Goal: Information Seeking & Learning: Learn about a topic

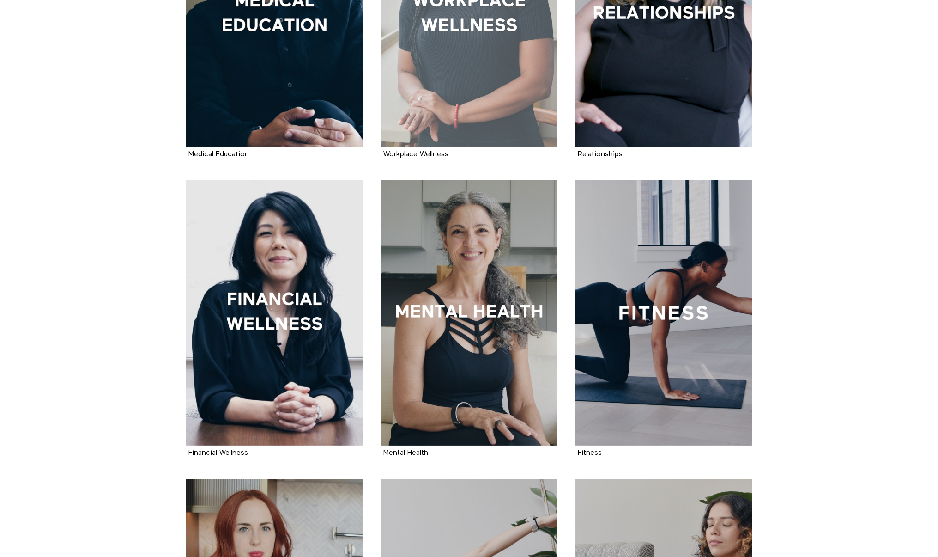
scroll to position [316, 0]
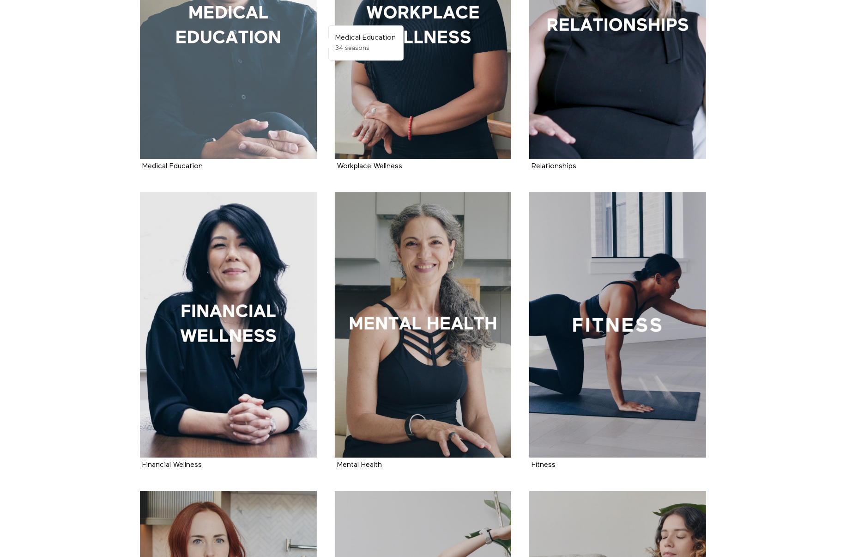
click at [294, 108] on div at bounding box center [228, 26] width 177 height 265
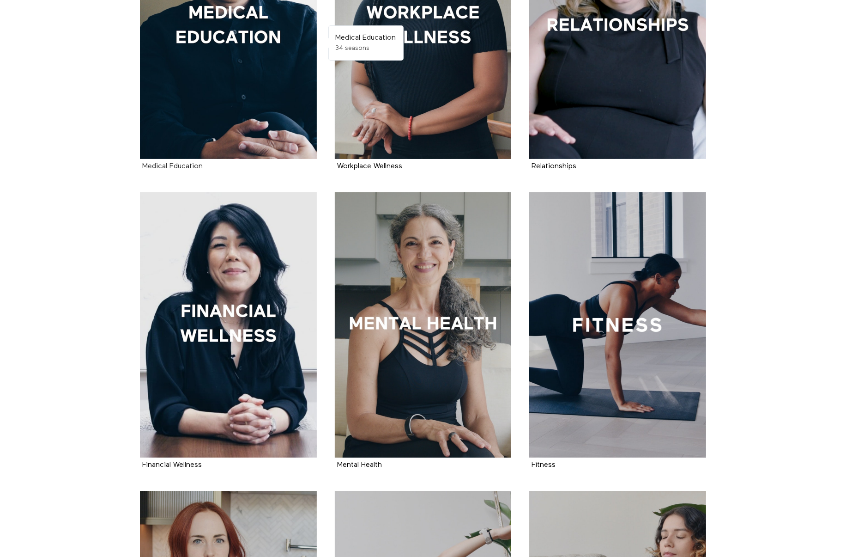
click at [183, 164] on strong "Medical Education" at bounding box center [172, 166] width 61 height 7
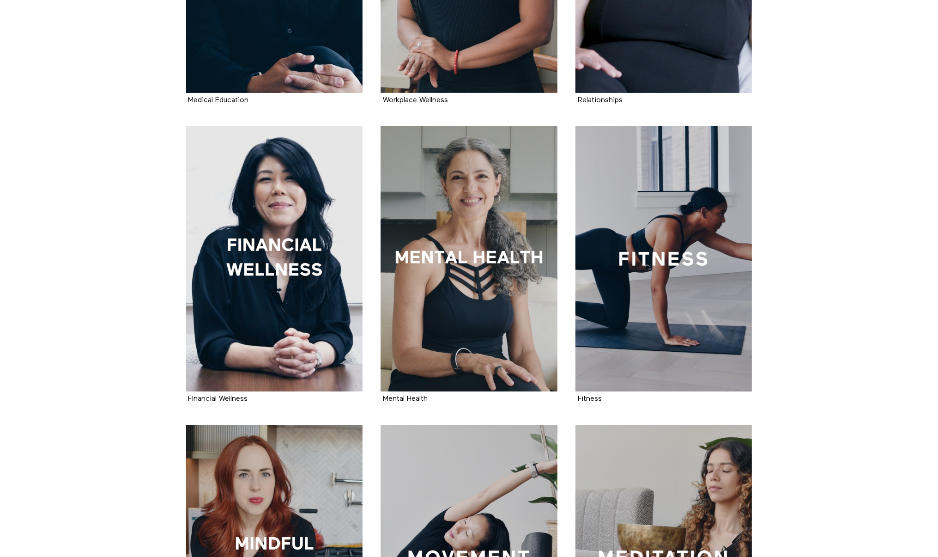
scroll to position [409, 0]
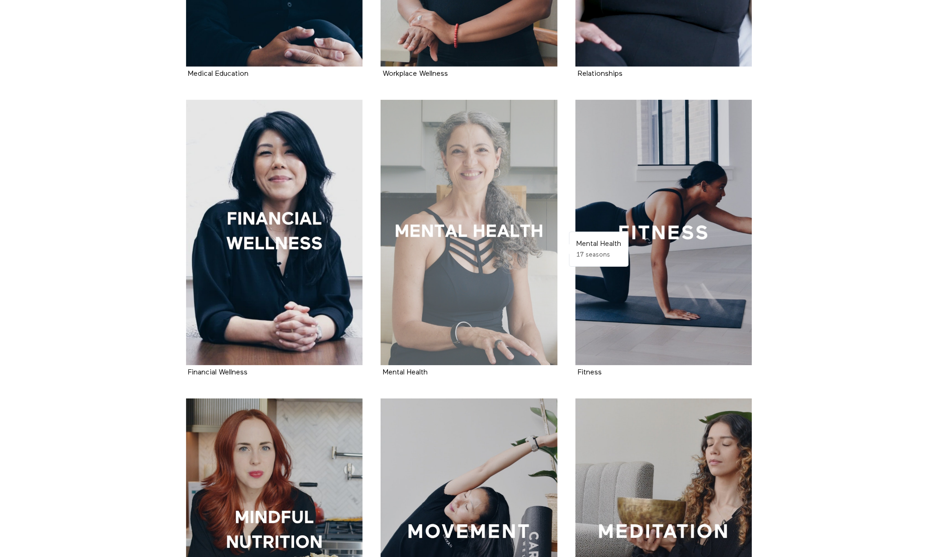
click at [453, 161] on div at bounding box center [469, 232] width 177 height 265
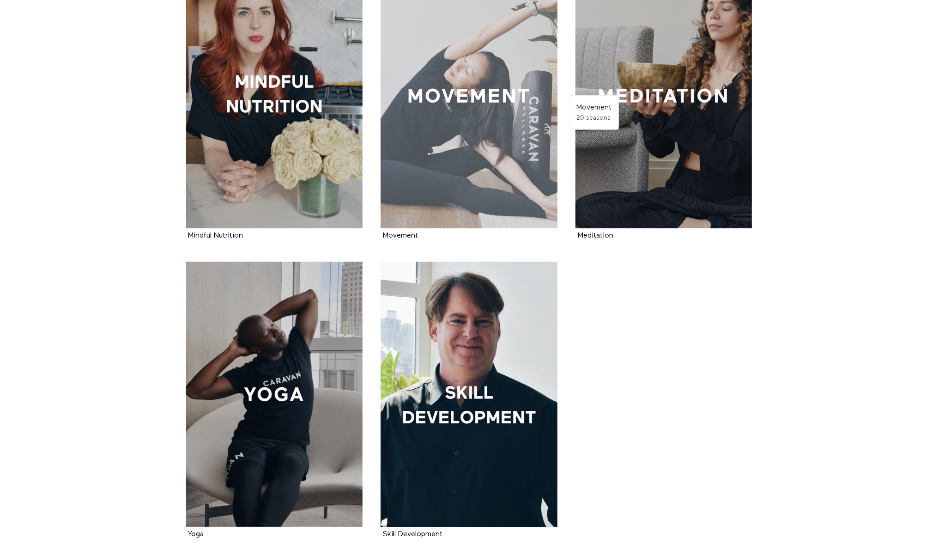
scroll to position [871, 0]
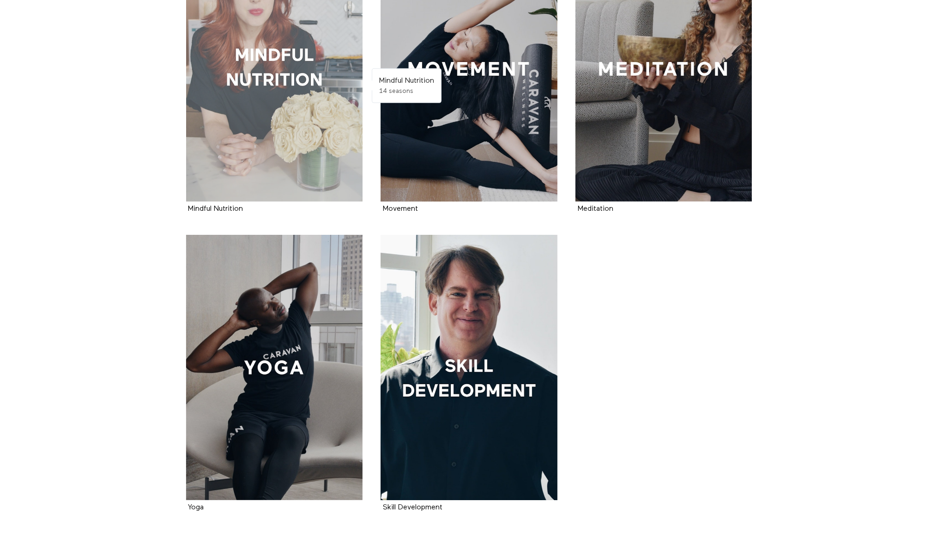
click at [272, 97] on div at bounding box center [274, 68] width 177 height 265
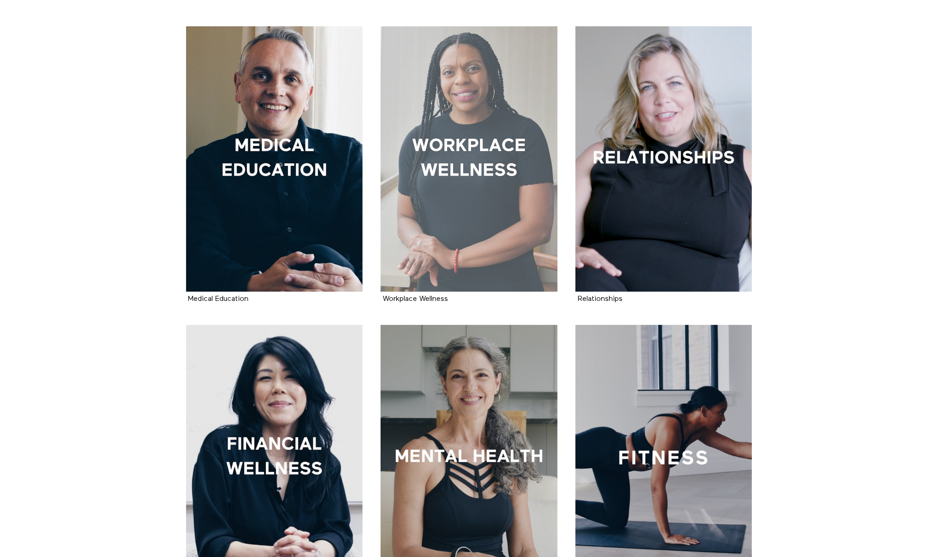
scroll to position [185, 0]
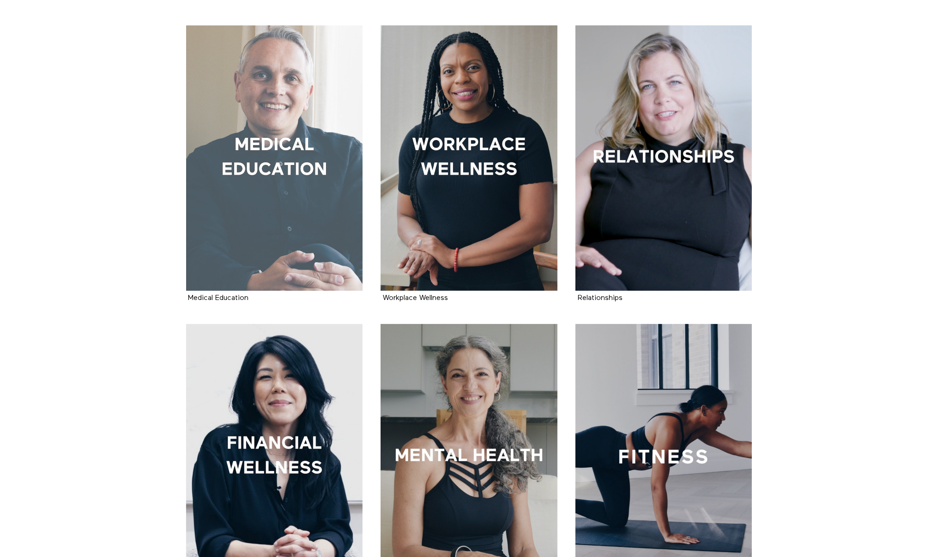
click at [308, 178] on div at bounding box center [274, 157] width 177 height 265
click at [253, 164] on div at bounding box center [274, 157] width 177 height 265
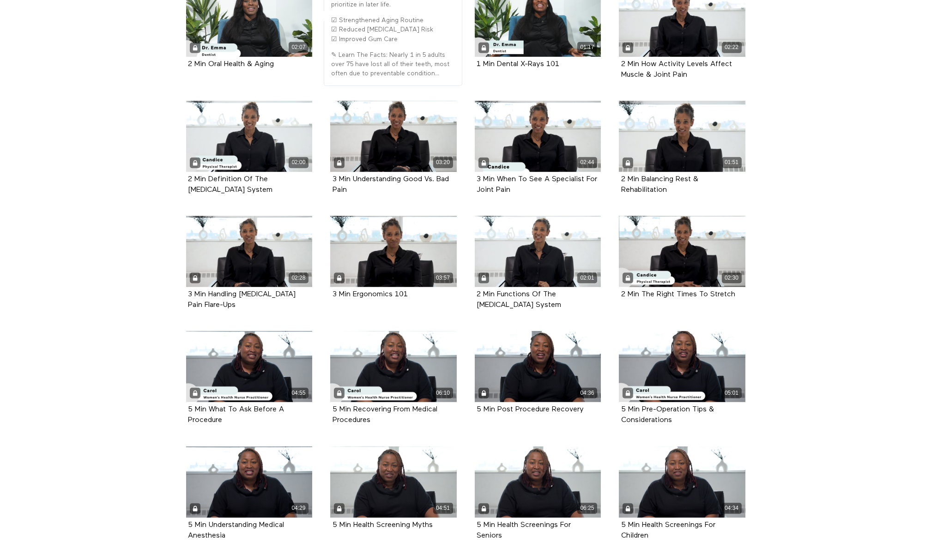
scroll to position [1294, 0]
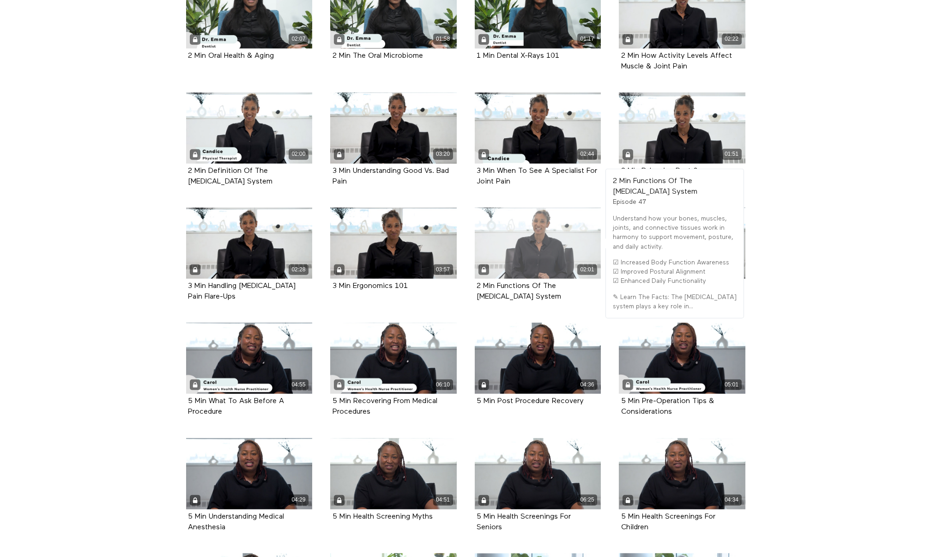
click at [555, 241] on div "02:01" at bounding box center [538, 242] width 127 height 71
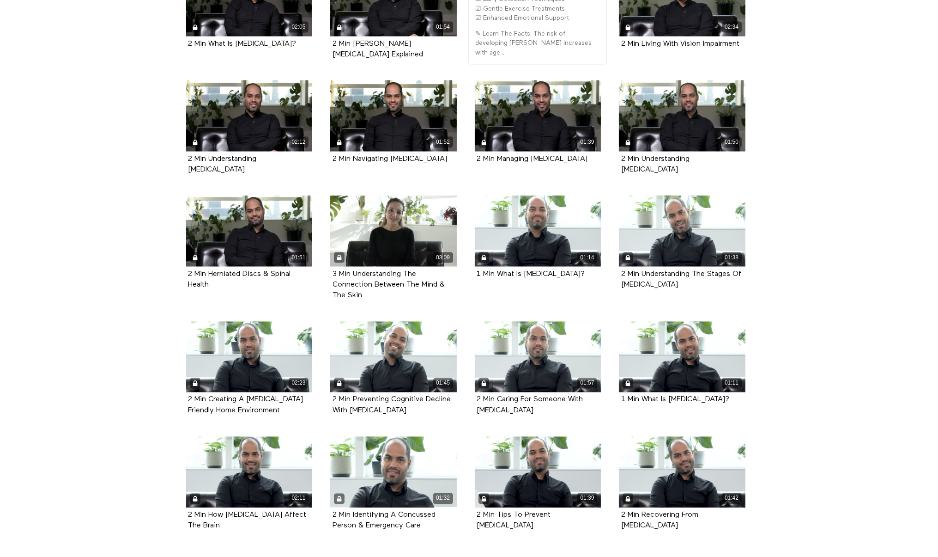
scroll to position [3216, 0]
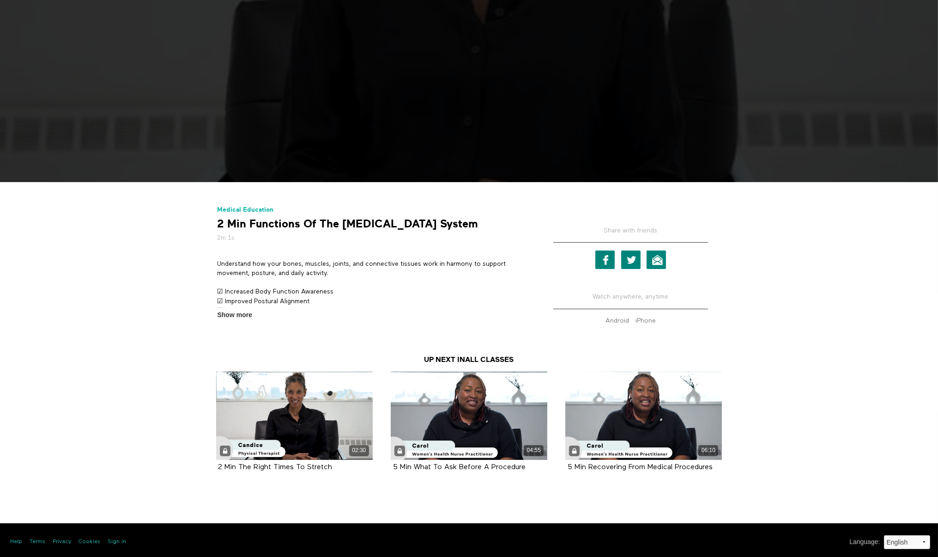
scroll to position [296, 0]
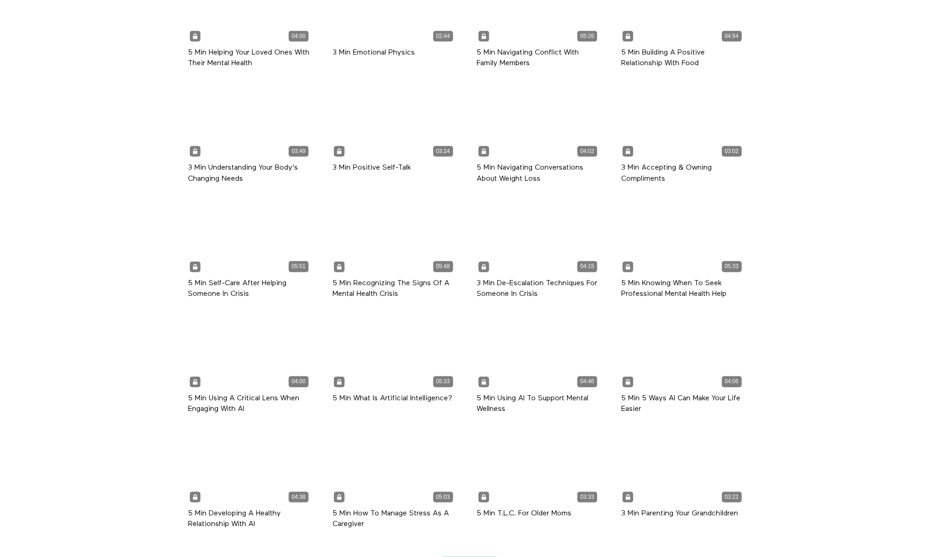
scroll to position [1834, 0]
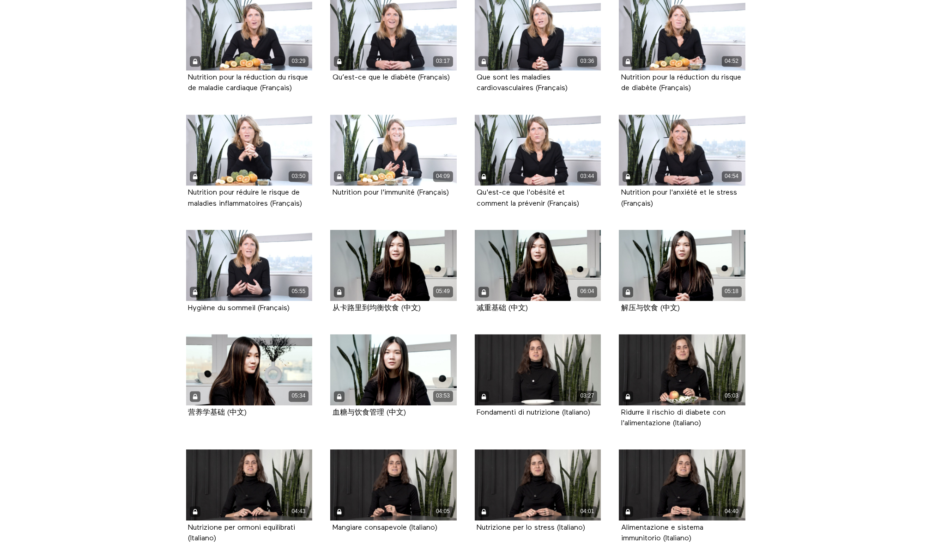
scroll to position [3907, 0]
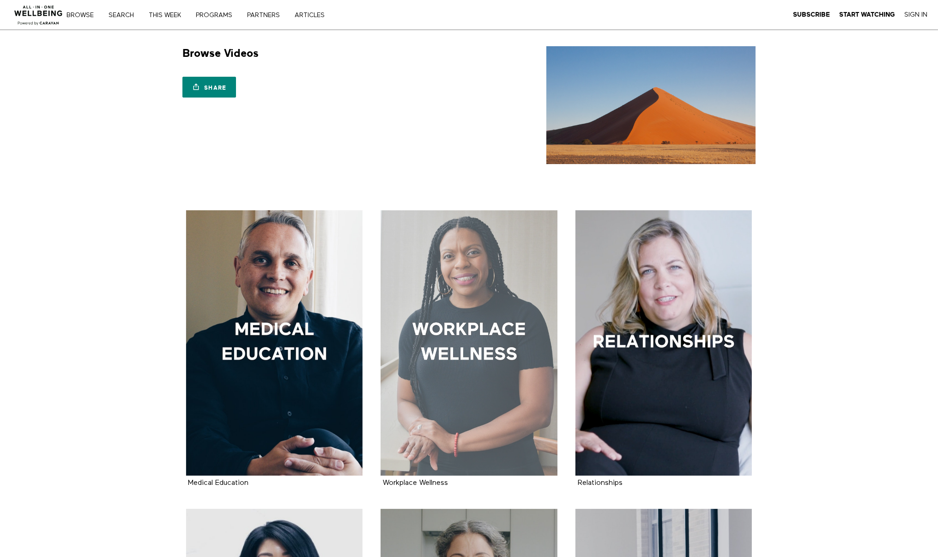
click at [419, 224] on div at bounding box center [469, 342] width 177 height 265
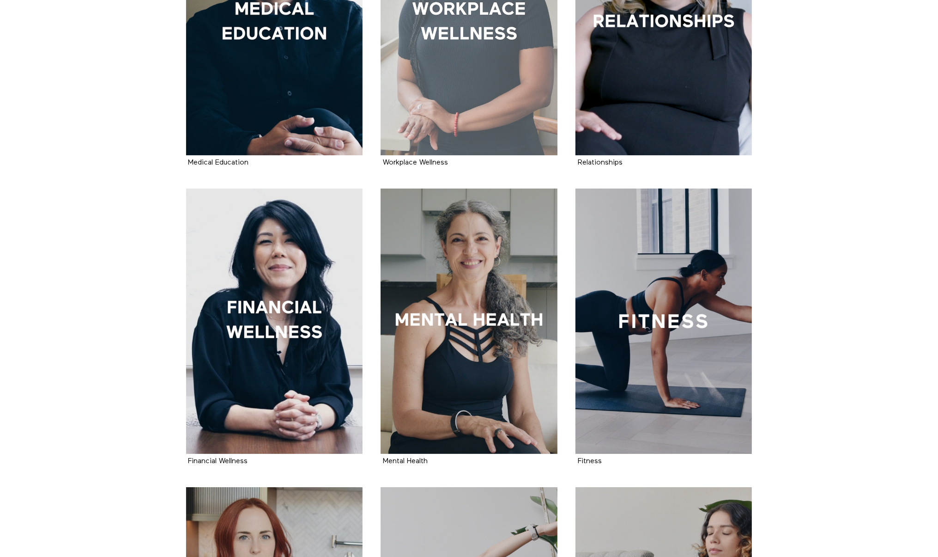
scroll to position [316, 0]
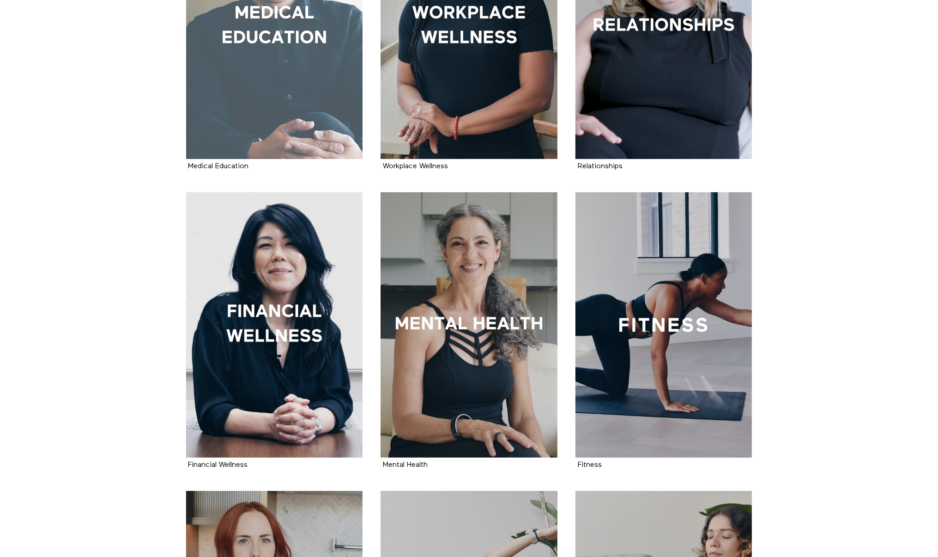
click at [307, 76] on div at bounding box center [274, 26] width 177 height 265
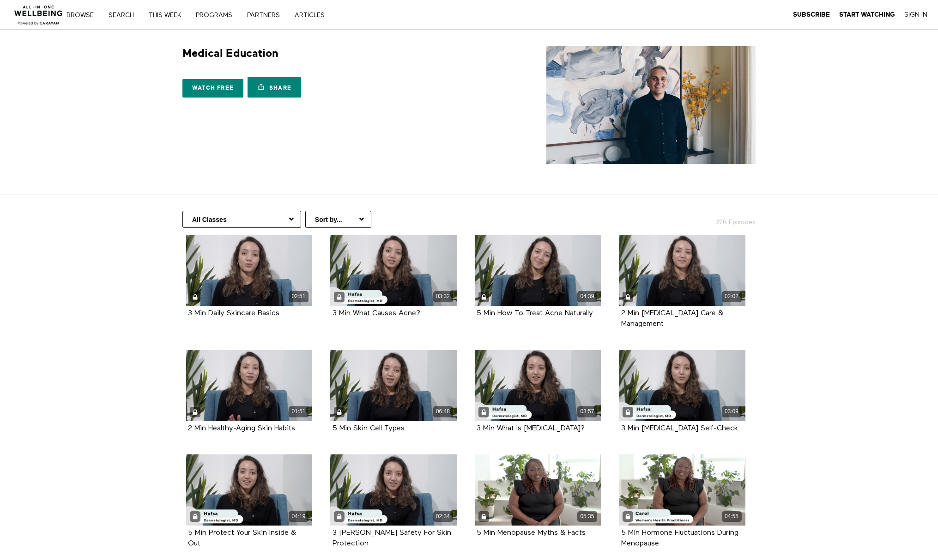
click at [287, 217] on select "All Classes Hair Health Arabic (العربية) Health Information Women's Health Copi…" at bounding box center [241, 219] width 119 height 17
select select "https://app.allinonewellbeing.com/medical-information/season:10"
click at [182, 211] on select "All Classes Hair Health Arabic (العربية) Health Information Women's Health Copi…" at bounding box center [241, 219] width 119 height 17
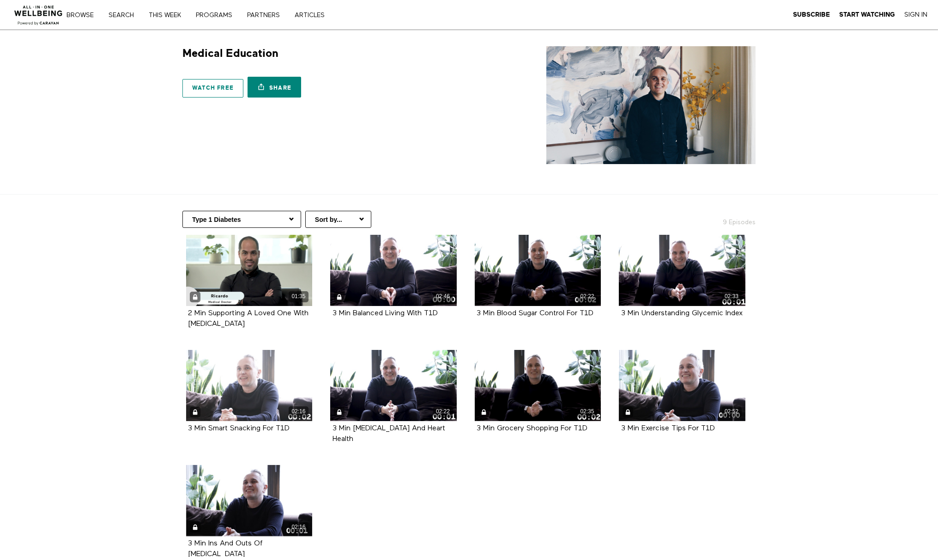
click at [198, 88] on link "Watch free" at bounding box center [212, 88] width 61 height 18
click at [258, 214] on select "All Classes Hair Health Arabic (العربية) Health Information Women's Health Copi…" at bounding box center [241, 219] width 119 height 17
select select "https://app.allinonewellbeing.com/medical-information/season:31"
click at [182, 211] on select "All Classes Hair Health Arabic (العربية) Health Information Women's Health Copi…" at bounding box center [241, 219] width 119 height 17
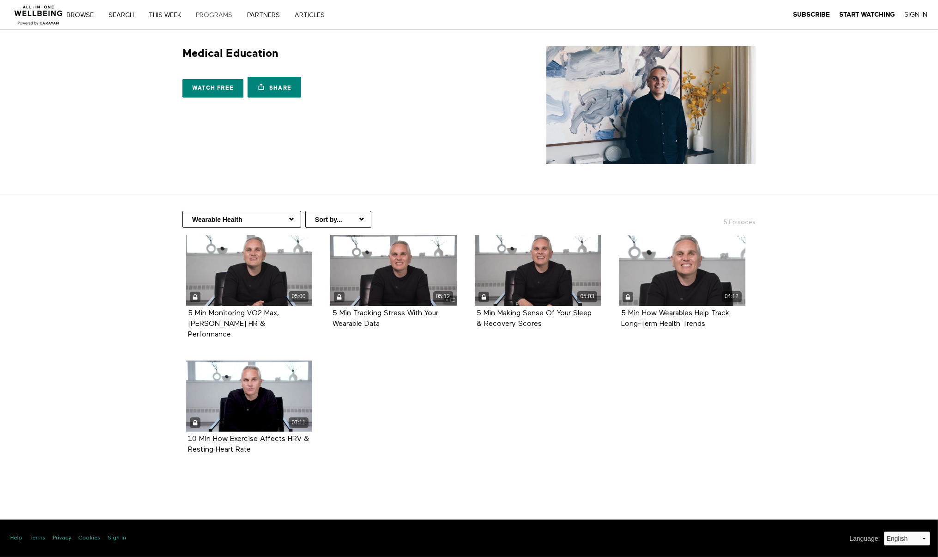
click at [221, 12] on link "PROGRAMS" at bounding box center [217, 15] width 49 height 6
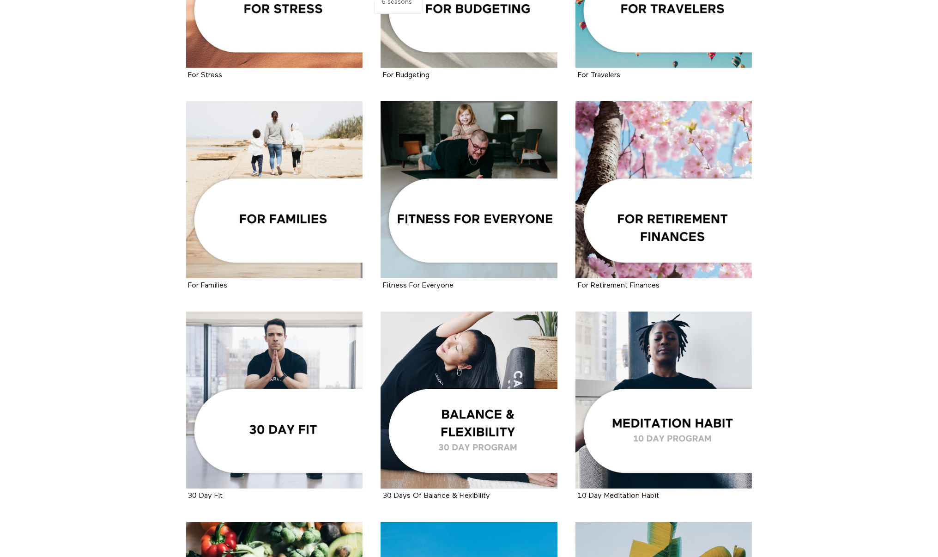
scroll to position [785, 0]
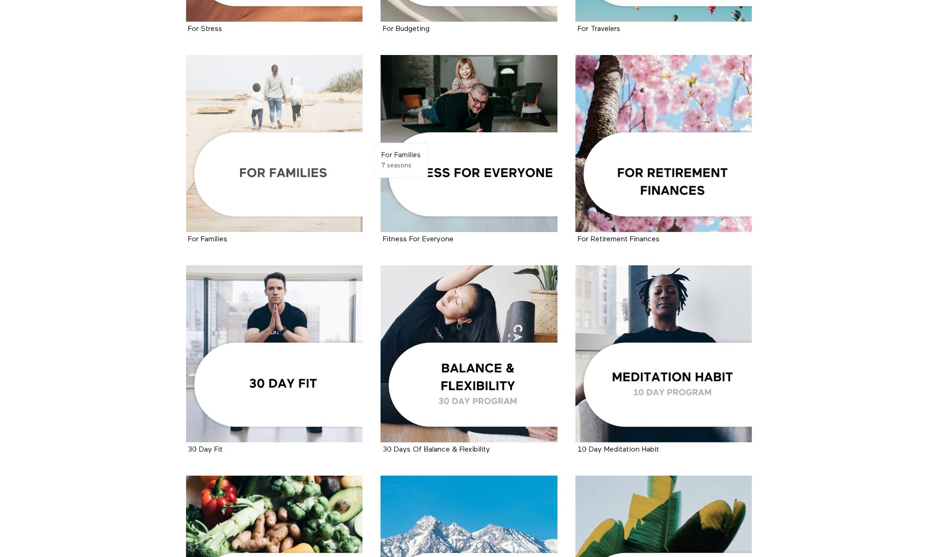
click at [287, 122] on div at bounding box center [274, 143] width 177 height 177
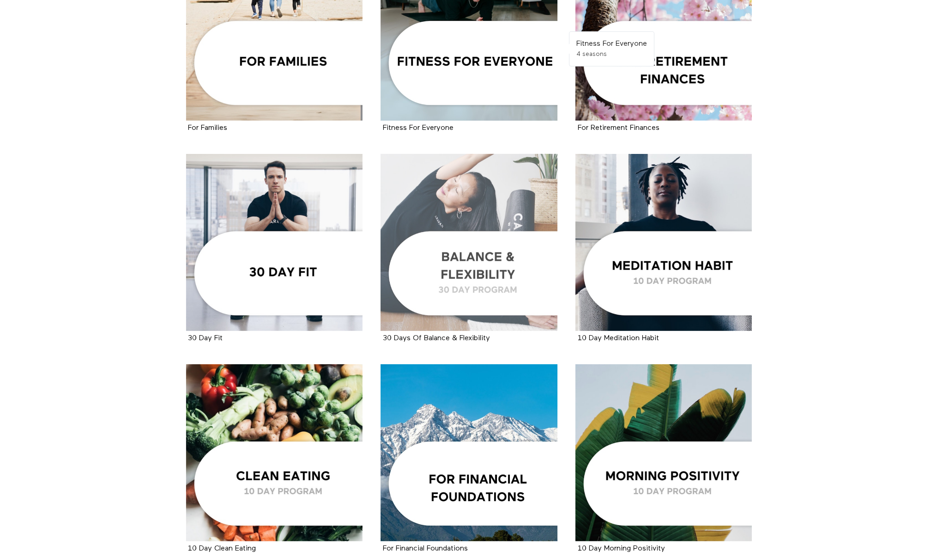
scroll to position [924, 0]
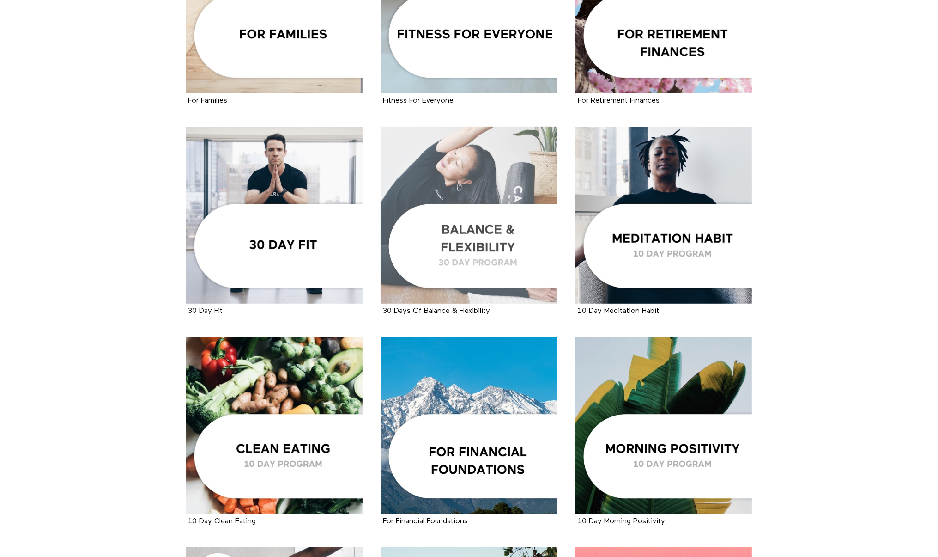
click at [502, 251] on div at bounding box center [469, 215] width 177 height 177
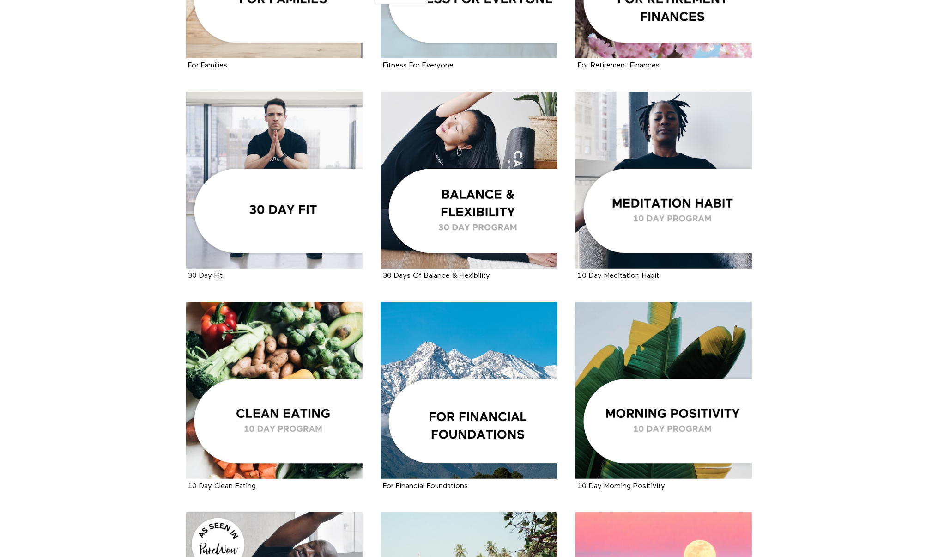
scroll to position [1194, 0]
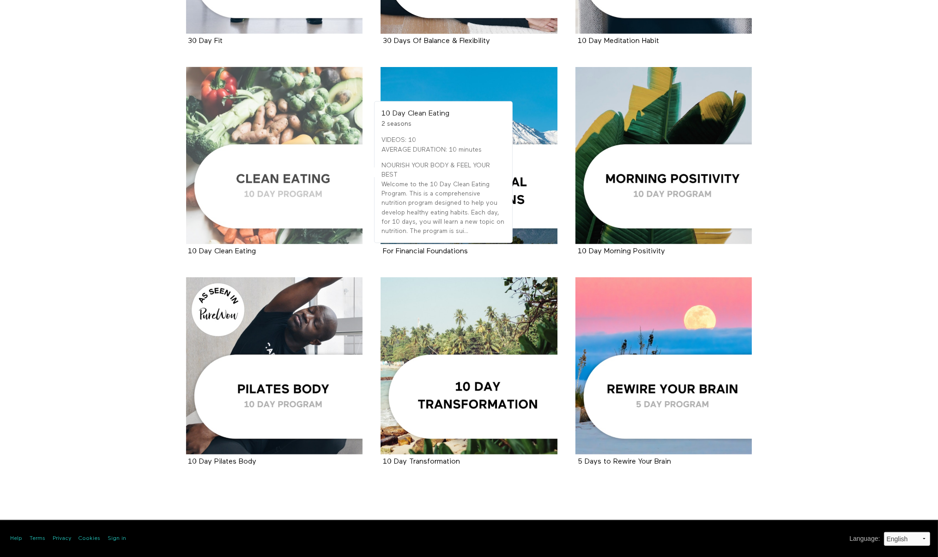
click at [322, 106] on div at bounding box center [274, 155] width 177 height 177
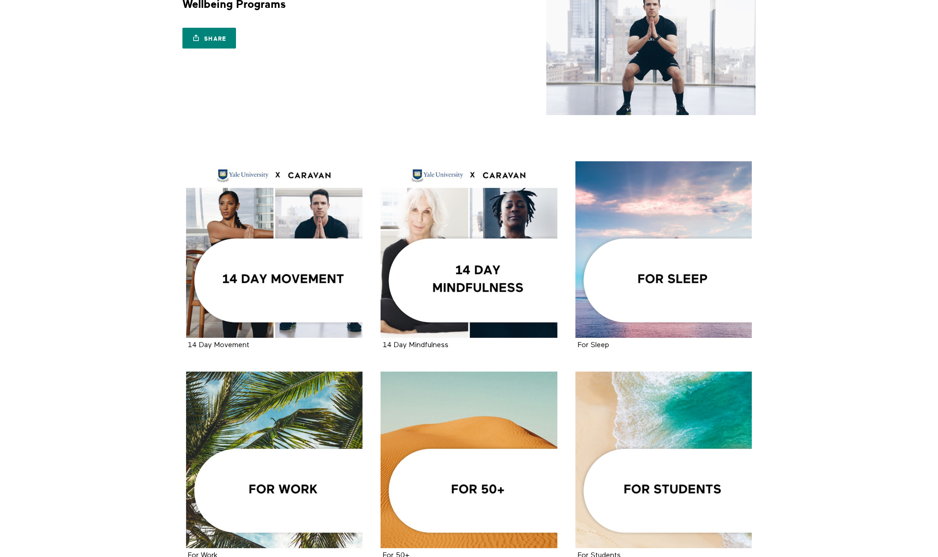
scroll to position [0, 0]
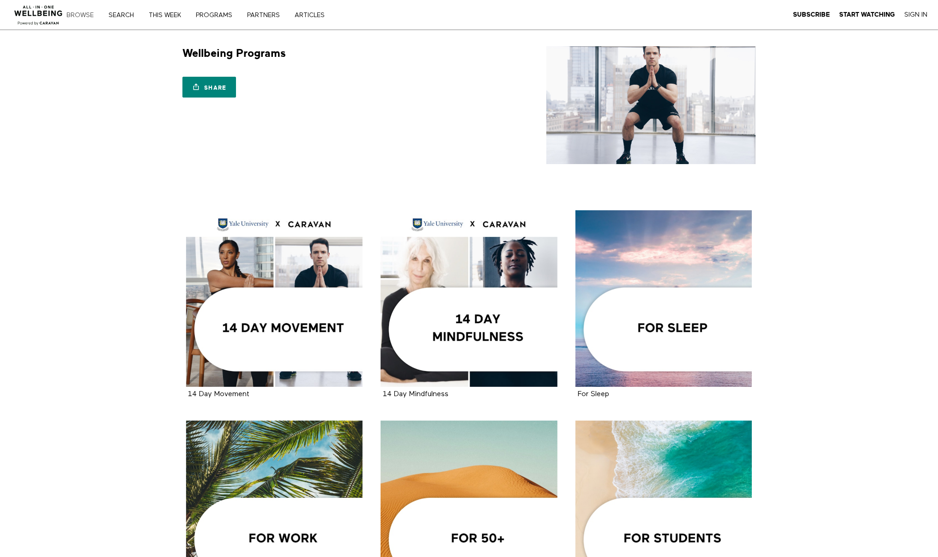
click at [82, 15] on link "Browse" at bounding box center [83, 15] width 40 height 6
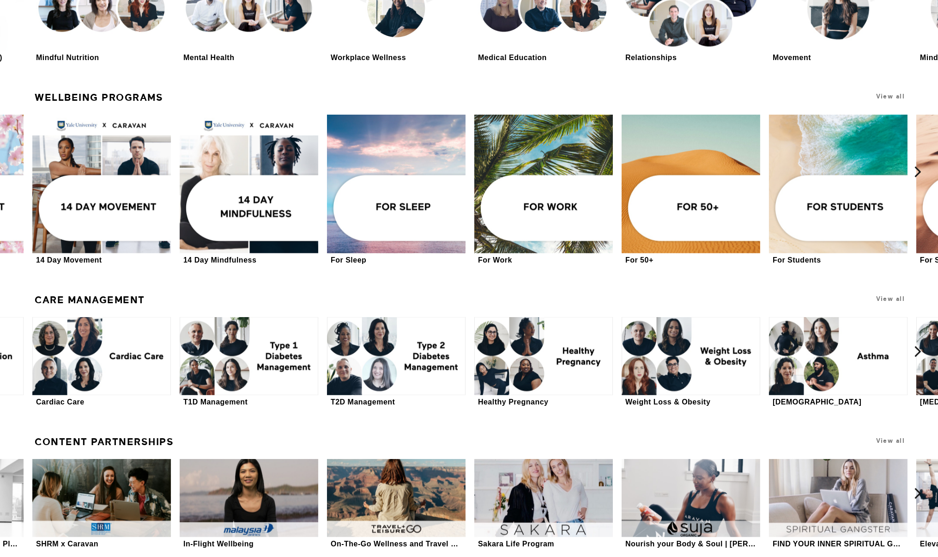
scroll to position [1952, 0]
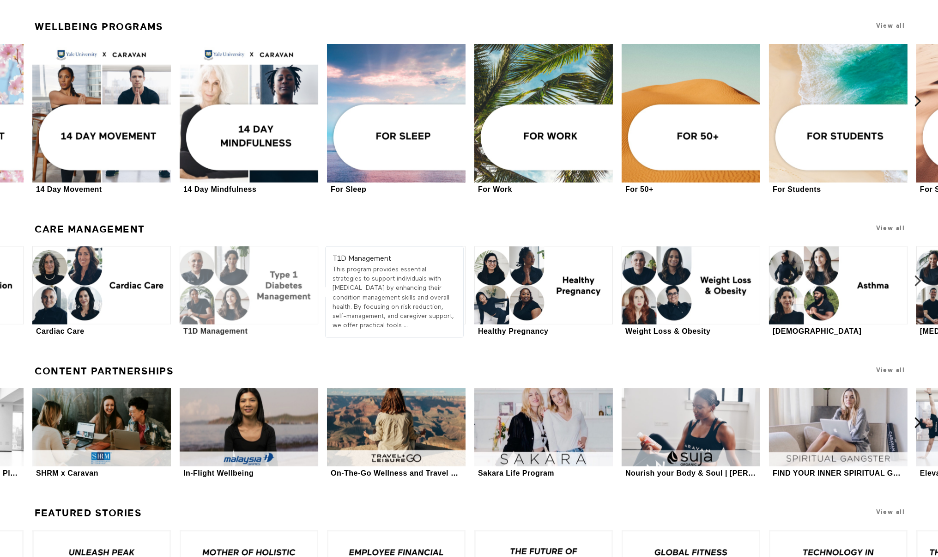
click at [286, 303] on div at bounding box center [249, 285] width 139 height 78
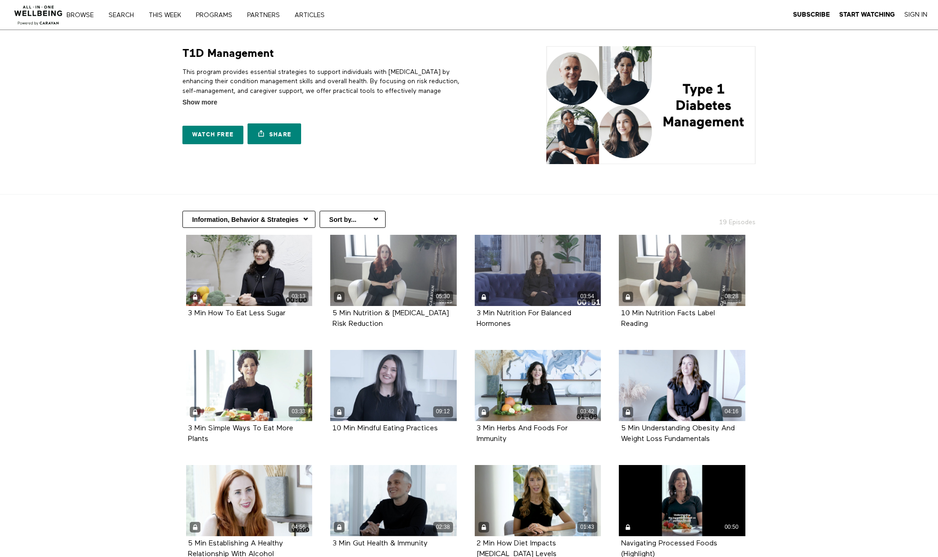
click at [276, 215] on select "Risk Reduction Information, Behavior & Strategies Self Management Family & Care…" at bounding box center [248, 219] width 133 height 17
select select "[URL][DOMAIN_NAME][MEDICAL_DATA]"
click at [182, 211] on select "Risk Reduction Information, Behavior & Strategies Self Management Family & Care…" at bounding box center [248, 219] width 133 height 17
